Goal: Find specific page/section: Find specific page/section

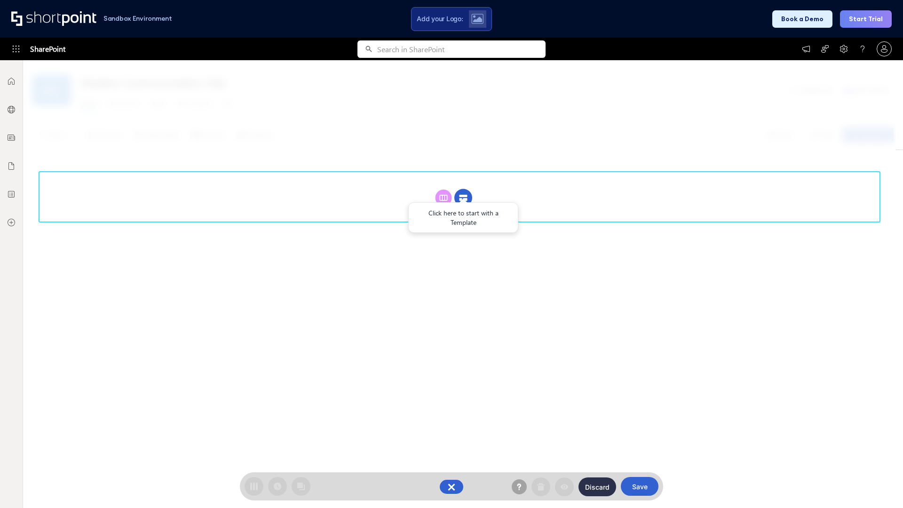
click at [464, 198] on circle at bounding box center [464, 198] width 18 height 18
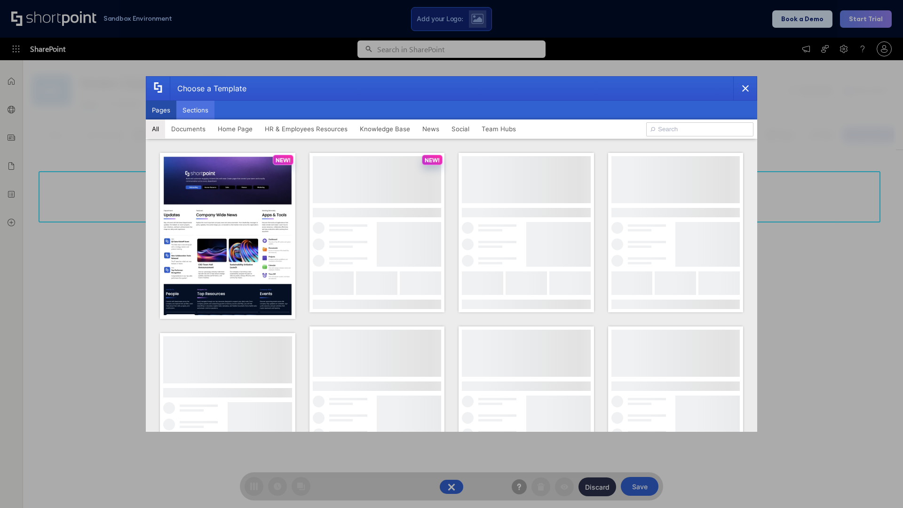
click at [195, 110] on button "Sections" at bounding box center [195, 110] width 38 height 19
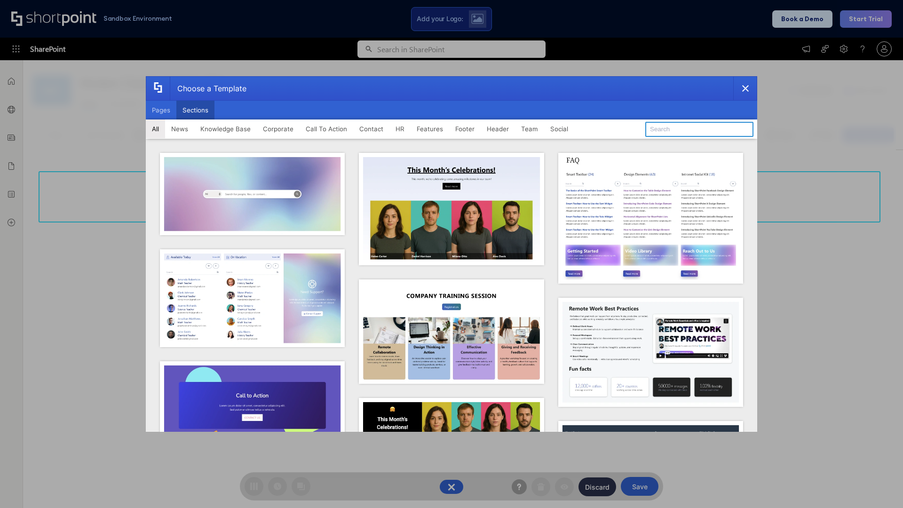
type input "Footer 5"
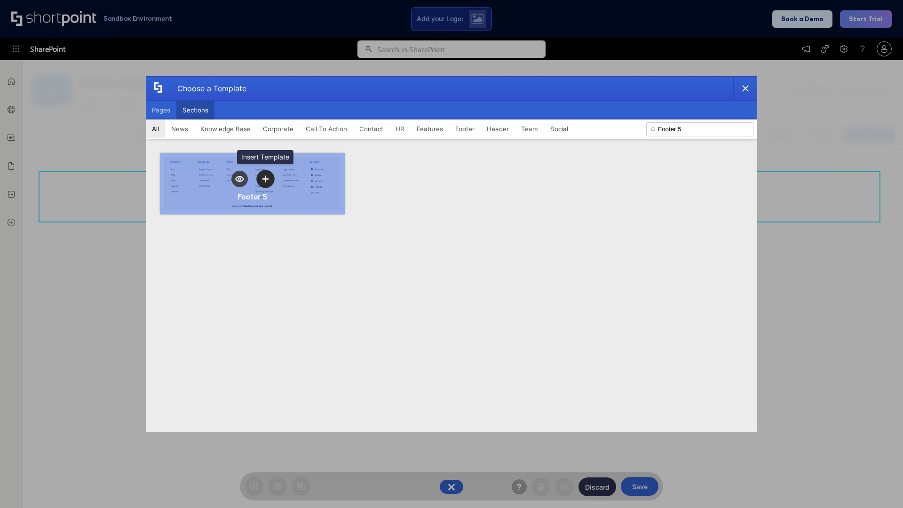
click at [265, 179] on icon "template selector" at bounding box center [265, 179] width 7 height 7
